Goal: Task Accomplishment & Management: Manage account settings

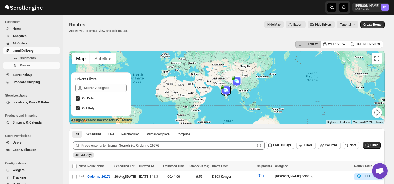
click at [39, 57] on span "Shipments" at bounding box center [39, 57] width 39 height 5
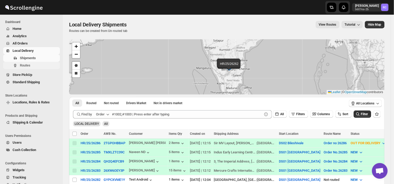
click at [33, 67] on span "Routes" at bounding box center [39, 65] width 39 height 5
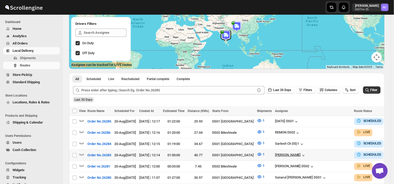
scroll to position [0, 1]
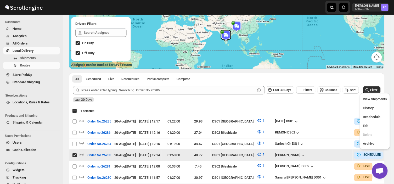
scroll to position [0, 0]
click at [365, 126] on span "Edit" at bounding box center [364, 126] width 5 height 4
checkbox input "false"
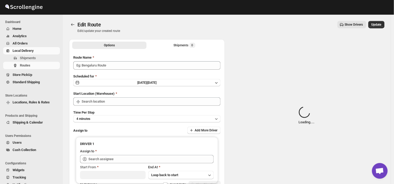
type input "Order No.26283"
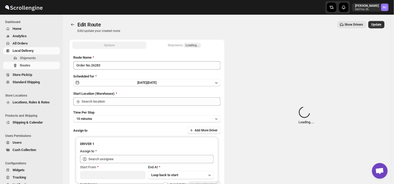
type input "DS01 [GEOGRAPHIC_DATA]"
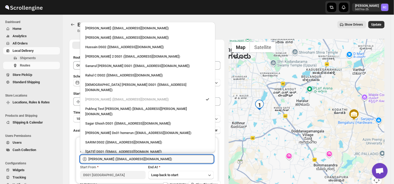
click at [149, 158] on input "[PERSON_NAME] ([EMAIL_ADDRESS][DOMAIN_NAME])" at bounding box center [150, 159] width 125 height 8
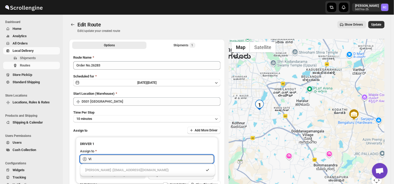
type input "V"
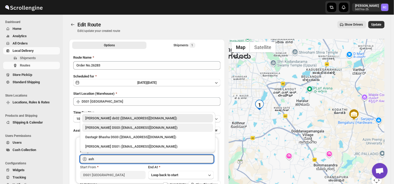
click at [121, 128] on div "[PERSON_NAME] DS03 ([EMAIL_ADDRESS][DOMAIN_NAME])" at bounding box center [147, 127] width 125 height 5
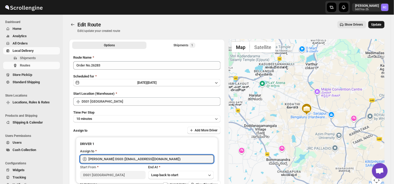
type input "[PERSON_NAME] DS03 ([EMAIL_ADDRESS][DOMAIN_NAME])"
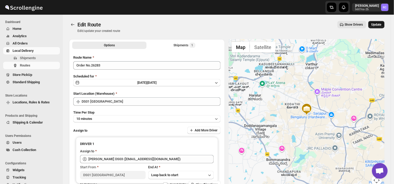
click at [380, 24] on span "Update" at bounding box center [376, 24] width 10 height 4
